Goal: Task Accomplishment & Management: Manage account settings

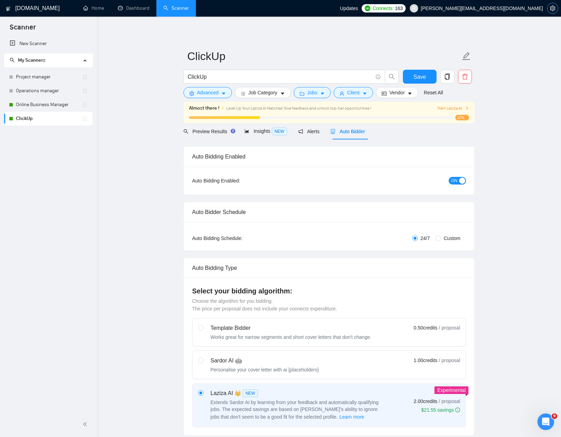
click at [553, 8] on icon "setting" at bounding box center [553, 9] width 6 height 6
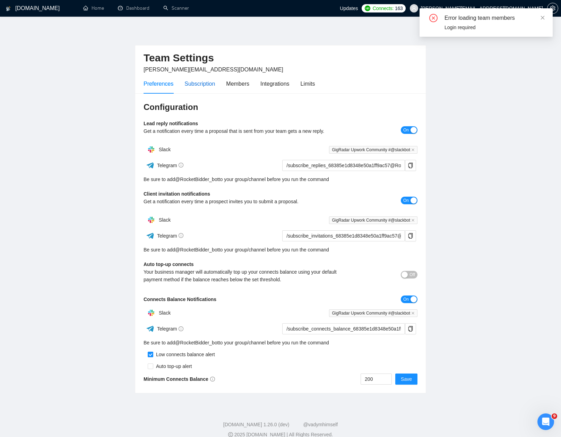
click at [204, 85] on div "Subscription" at bounding box center [199, 83] width 31 height 9
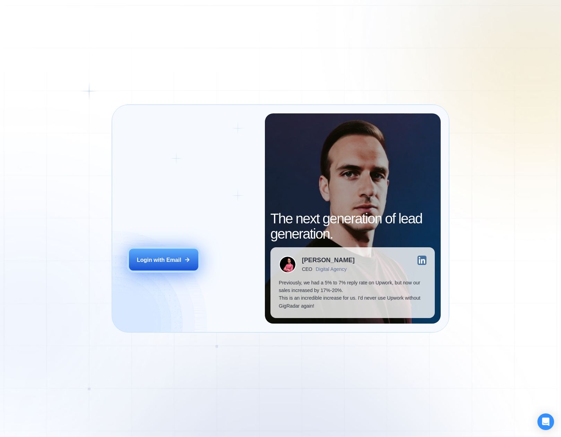
click at [166, 261] on div "Login with Email" at bounding box center [159, 260] width 44 height 8
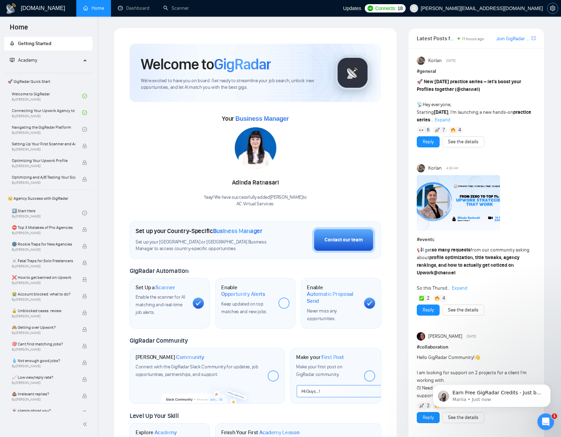
click at [553, 8] on icon "setting" at bounding box center [553, 9] width 6 height 6
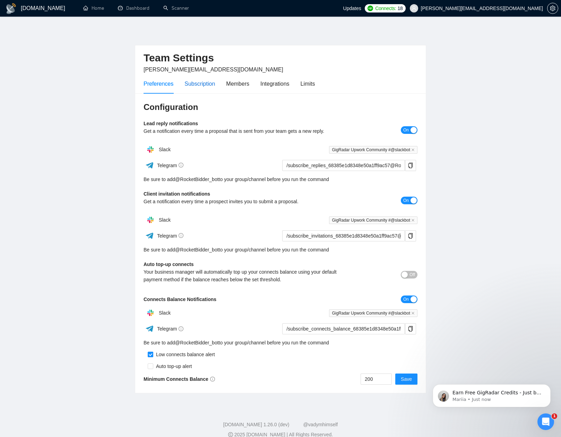
click at [207, 84] on div "Subscription" at bounding box center [199, 83] width 31 height 9
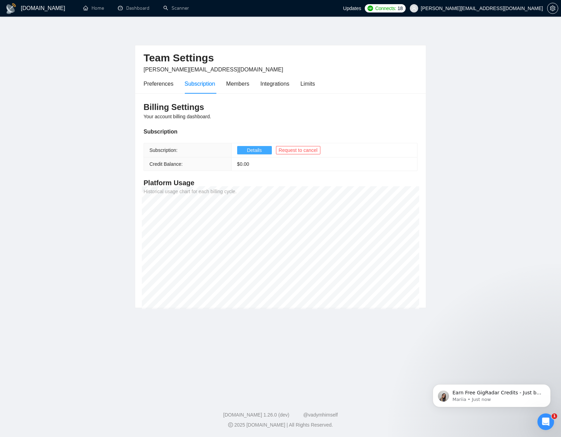
click at [251, 149] on span "Details" at bounding box center [254, 150] width 15 height 8
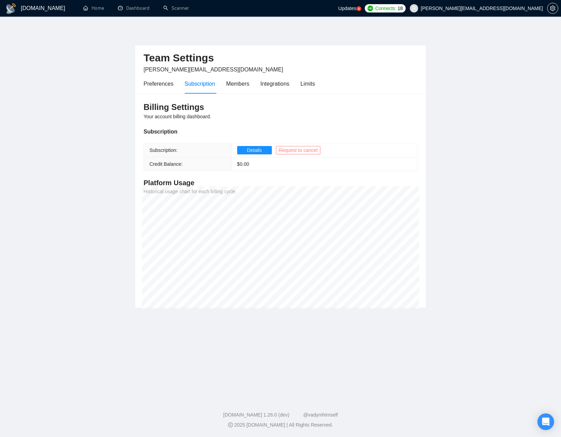
click at [302, 150] on span "Request to cancel" at bounding box center [298, 150] width 39 height 8
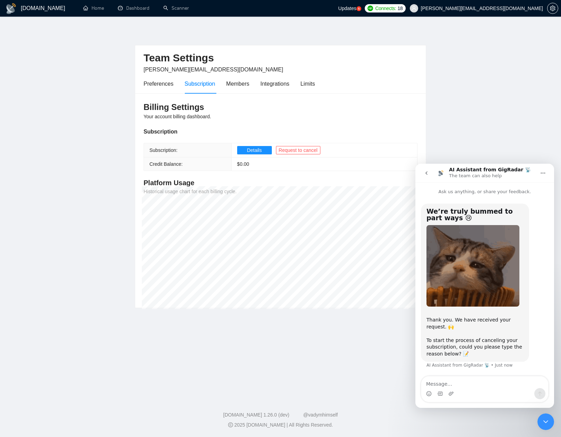
click at [471, 387] on textarea "Message…" at bounding box center [484, 382] width 127 height 12
drag, startPoint x: 479, startPoint y: 384, endPoint x: 456, endPoint y: 386, distance: 22.9
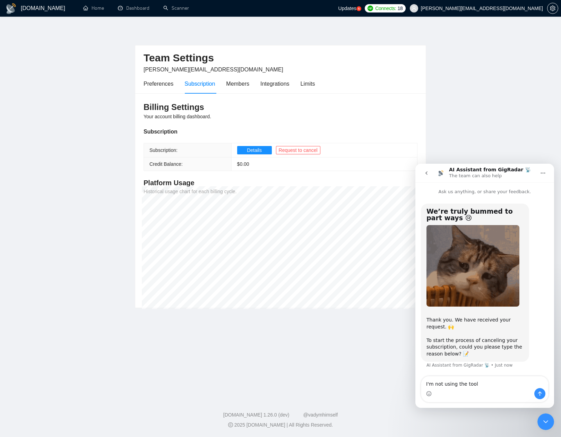
click at [456, 386] on textarea "I'm not using the tool" at bounding box center [484, 382] width 127 height 12
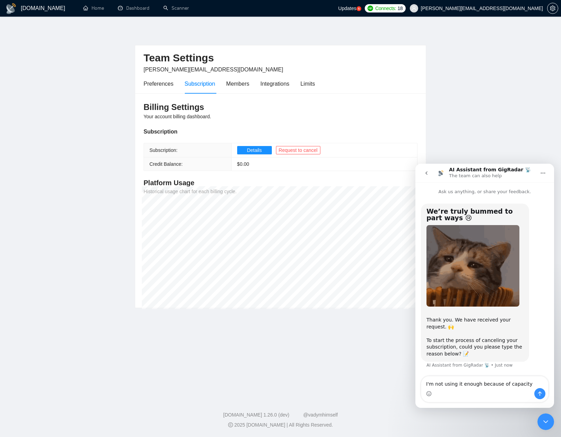
click at [505, 384] on textarea "I'm not using it enough because of capacity" at bounding box center [484, 382] width 127 height 12
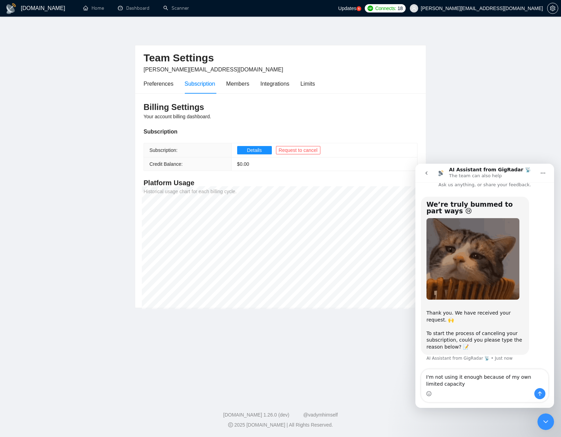
click at [463, 387] on textarea "I'm not using it enough because of my own limited capacity" at bounding box center [484, 378] width 127 height 19
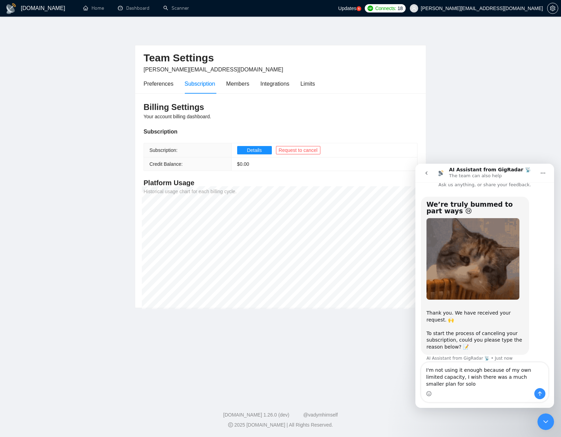
scroll to position [14, 0]
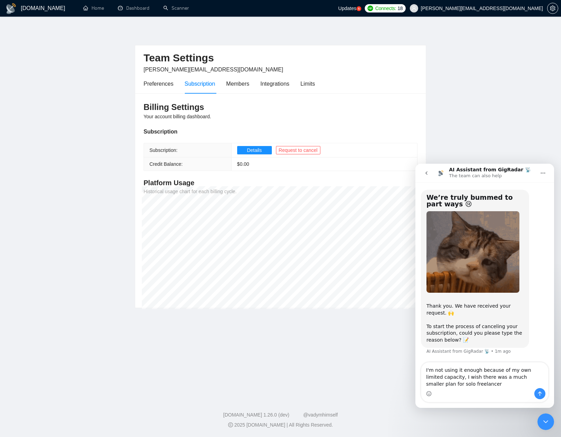
type textarea "I'm not using it enough because of my own limited capacity, I wish there was a …"
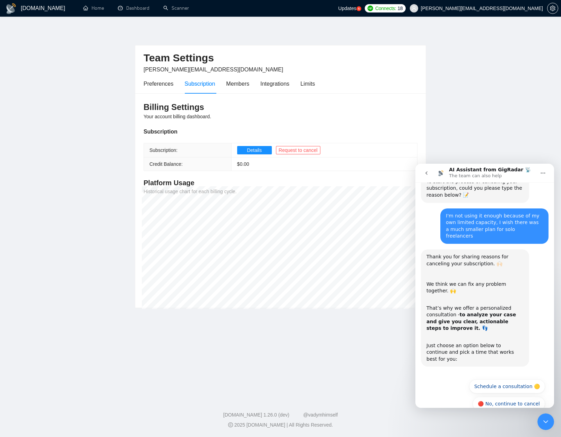
scroll to position [160, 0]
click at [523, 396] on button "🔴 No, continue to cancel" at bounding box center [509, 403] width 72 height 14
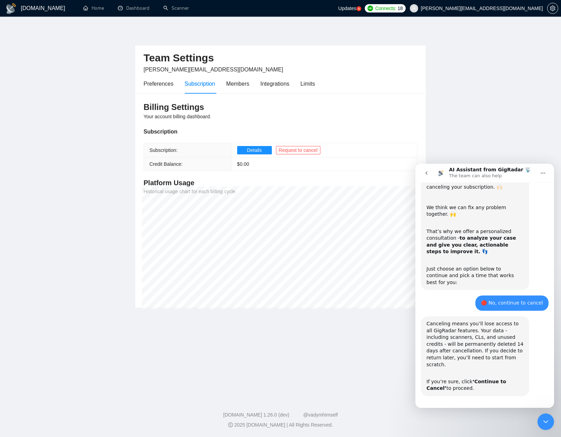
scroll to position [242, 0]
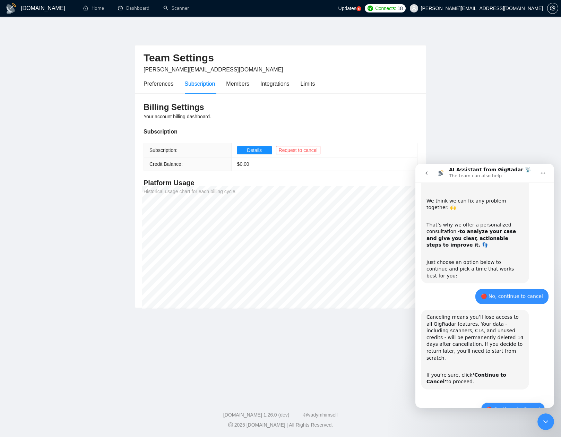
click at [510, 402] on button "🔴 Continue to Cancel" at bounding box center [513, 409] width 64 height 14
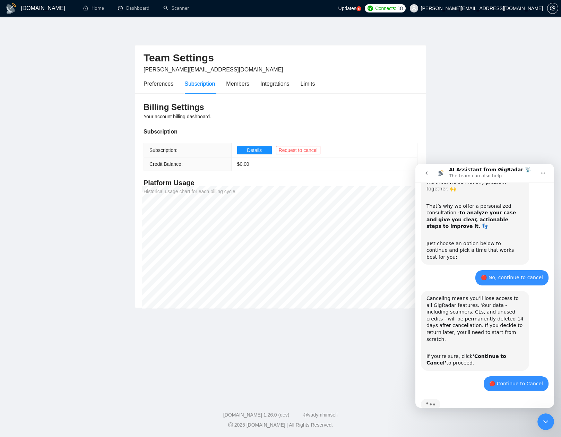
scroll to position [293, 0]
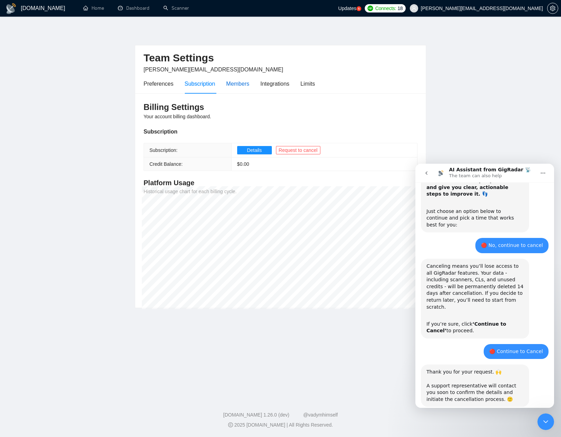
click at [240, 83] on div "Members" at bounding box center [237, 83] width 23 height 9
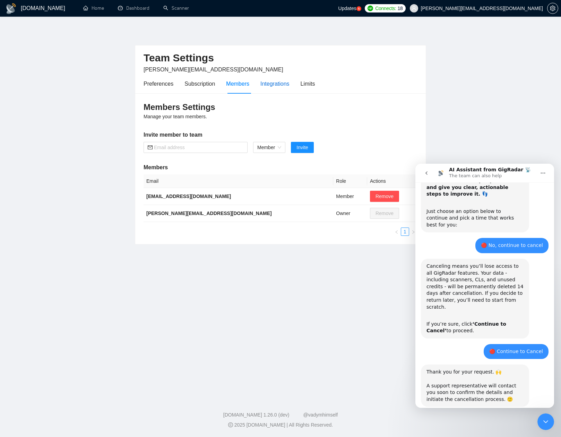
click at [268, 86] on div "Integrations" at bounding box center [274, 83] width 29 height 9
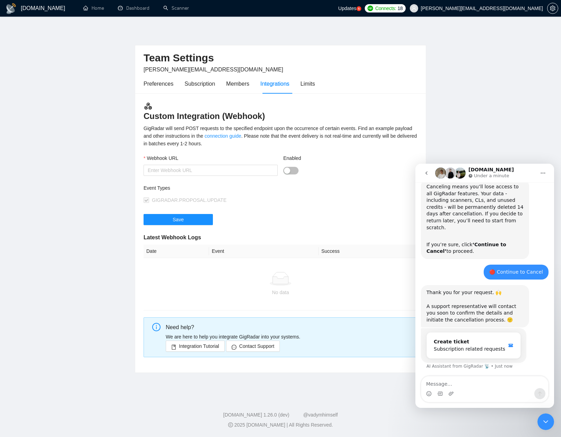
scroll to position [373, 0]
click at [314, 84] on div "Limits" at bounding box center [308, 83] width 15 height 9
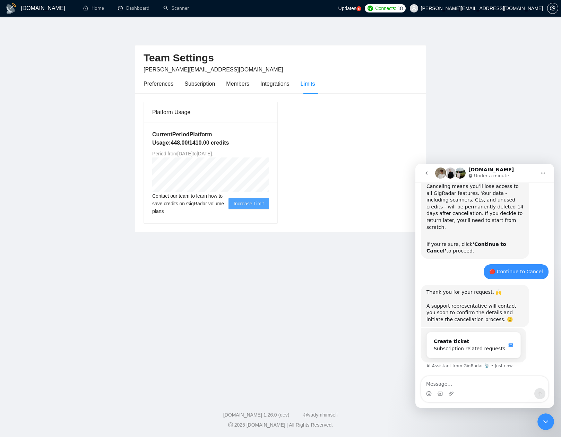
click at [546, 423] on icon "Close Intercom Messenger" at bounding box center [546, 421] width 8 height 8
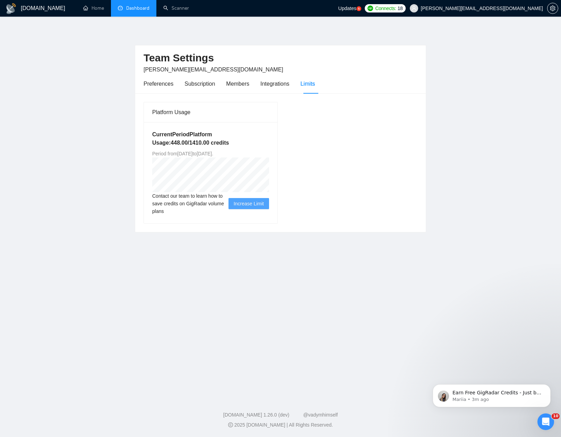
click at [119, 10] on link "Dashboard" at bounding box center [134, 8] width 32 height 6
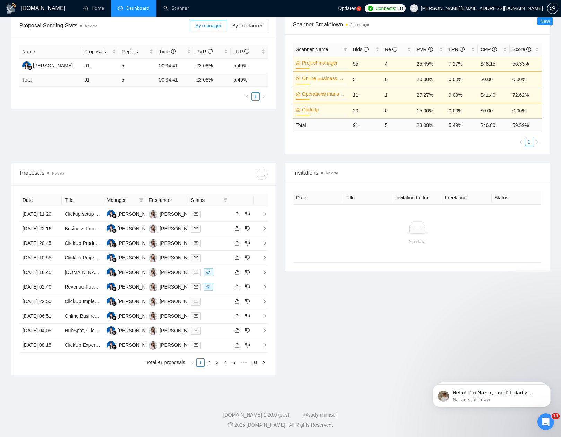
scroll to position [394, 0]
click at [479, 398] on p "Nazar • Just now" at bounding box center [497, 399] width 89 height 6
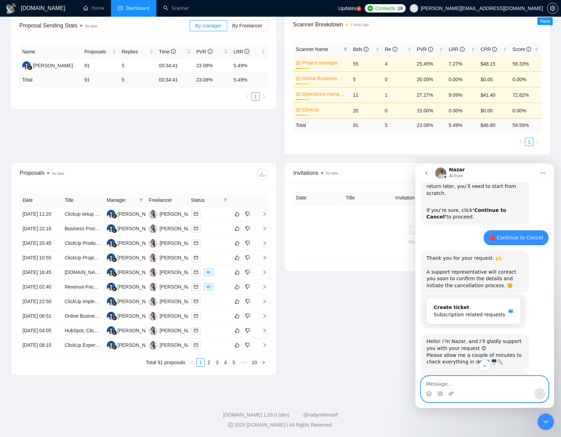
scroll to position [444, 0]
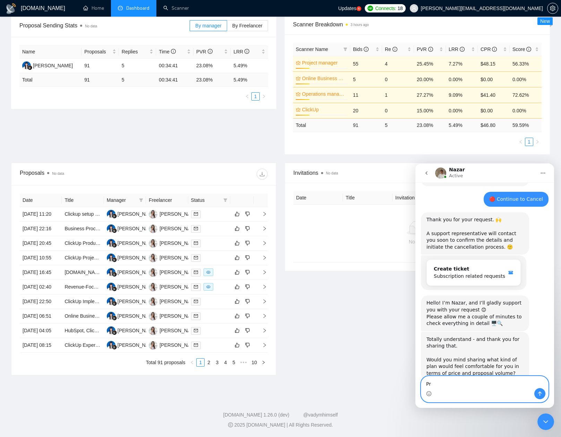
type textarea "P"
drag, startPoint x: 467, startPoint y: 385, endPoint x: 510, endPoint y: 386, distance: 43.3
click at [510, 386] on textarea "If I could send out a few proposals a wee" at bounding box center [484, 382] width 127 height 12
drag, startPoint x: 517, startPoint y: 386, endPoint x: 469, endPoint y: 386, distance: 48.5
click at [467, 386] on textarea "If I could send out a few proposals a wee" at bounding box center [484, 382] width 127 height 12
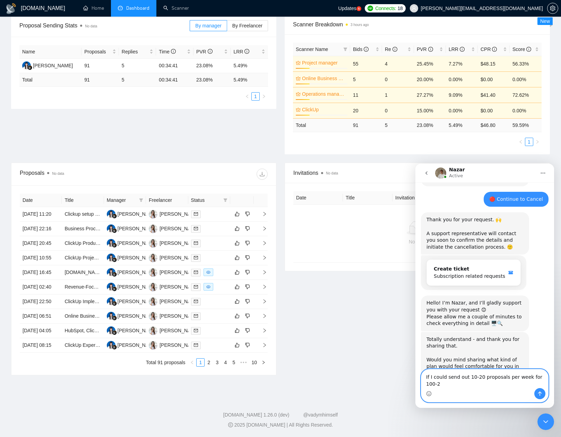
scroll to position [451, 0]
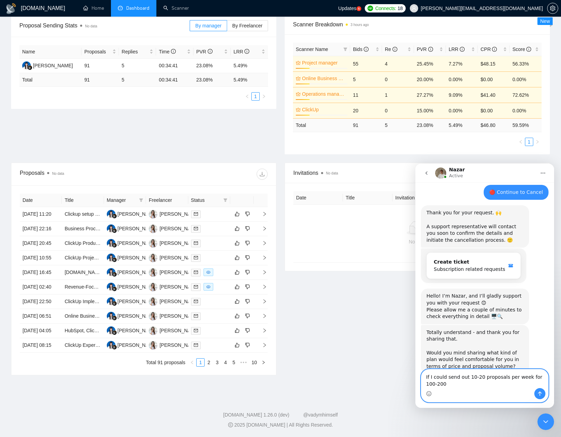
click at [534, 376] on textarea "If I could send out 10-20 proposals per week for 100-200" at bounding box center [484, 378] width 127 height 19
click at [462, 385] on textarea "If I could send out 10-20 proposals per week for $100-200" at bounding box center [484, 378] width 127 height 19
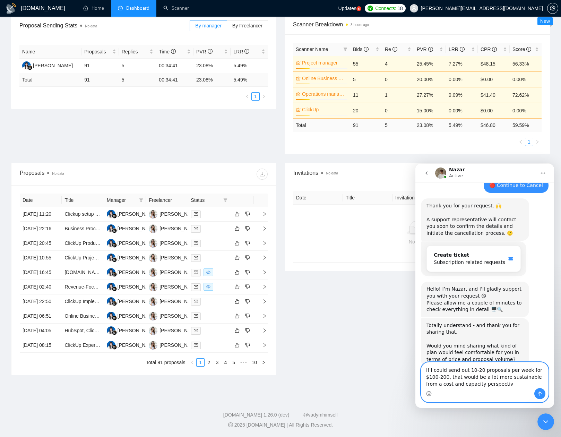
type textarea "If I could send out 10-20 proposals per week for $100-200, that would be a lot …"
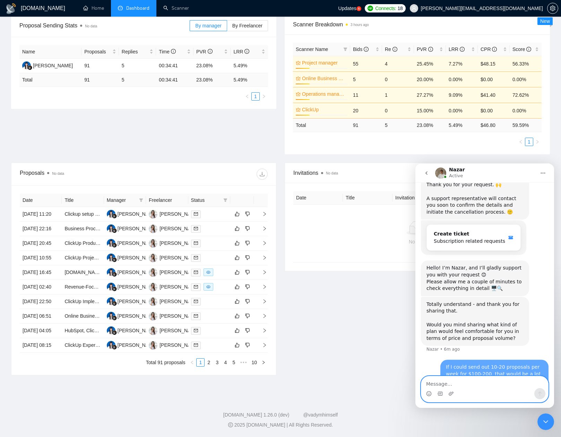
scroll to position [485, 0]
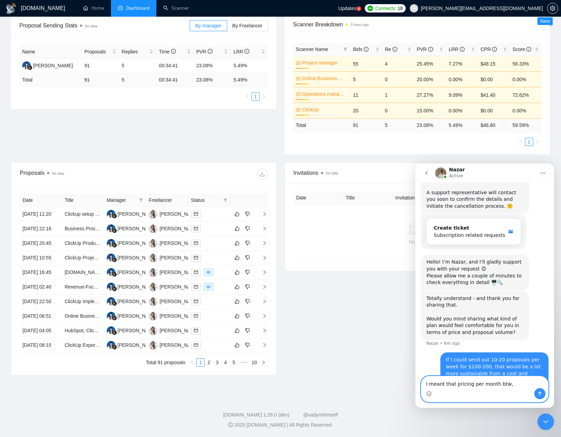
type textarea "I meant that pricing per month btw"
